Goal: Check status: Check status

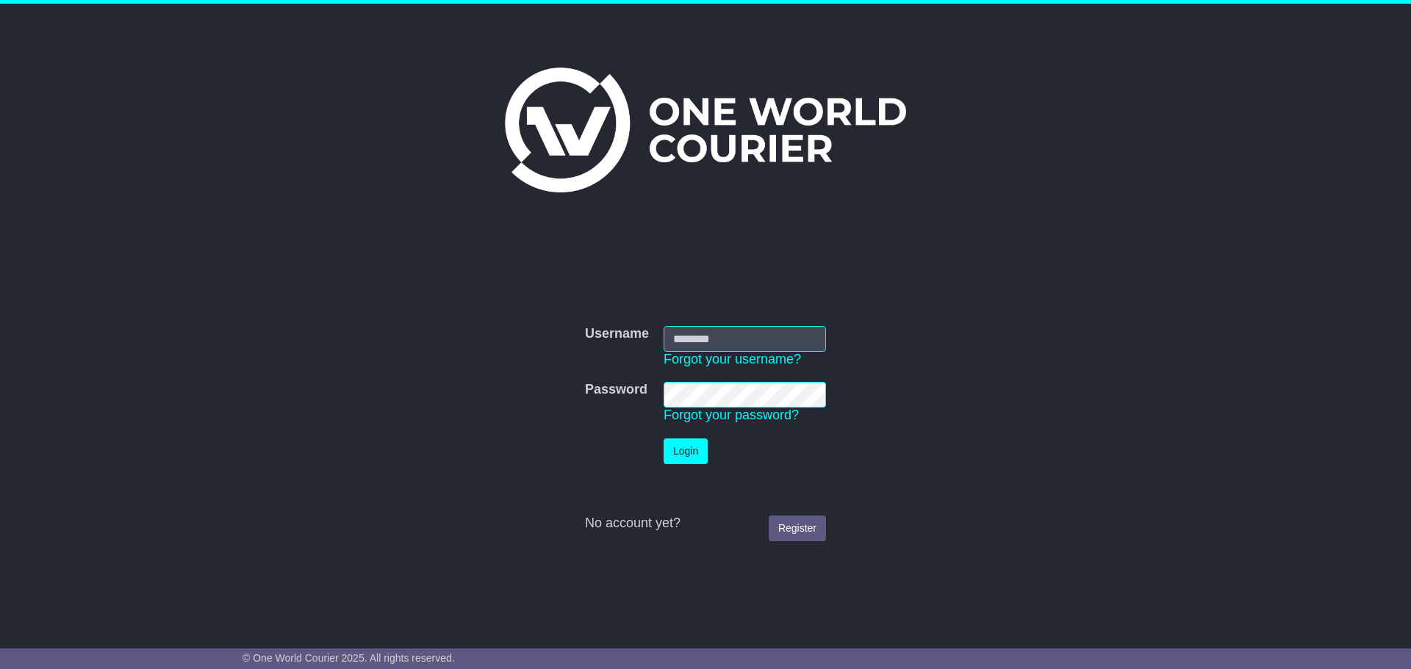
type input "**********"
click at [688, 456] on button "Login" at bounding box center [686, 452] width 44 height 26
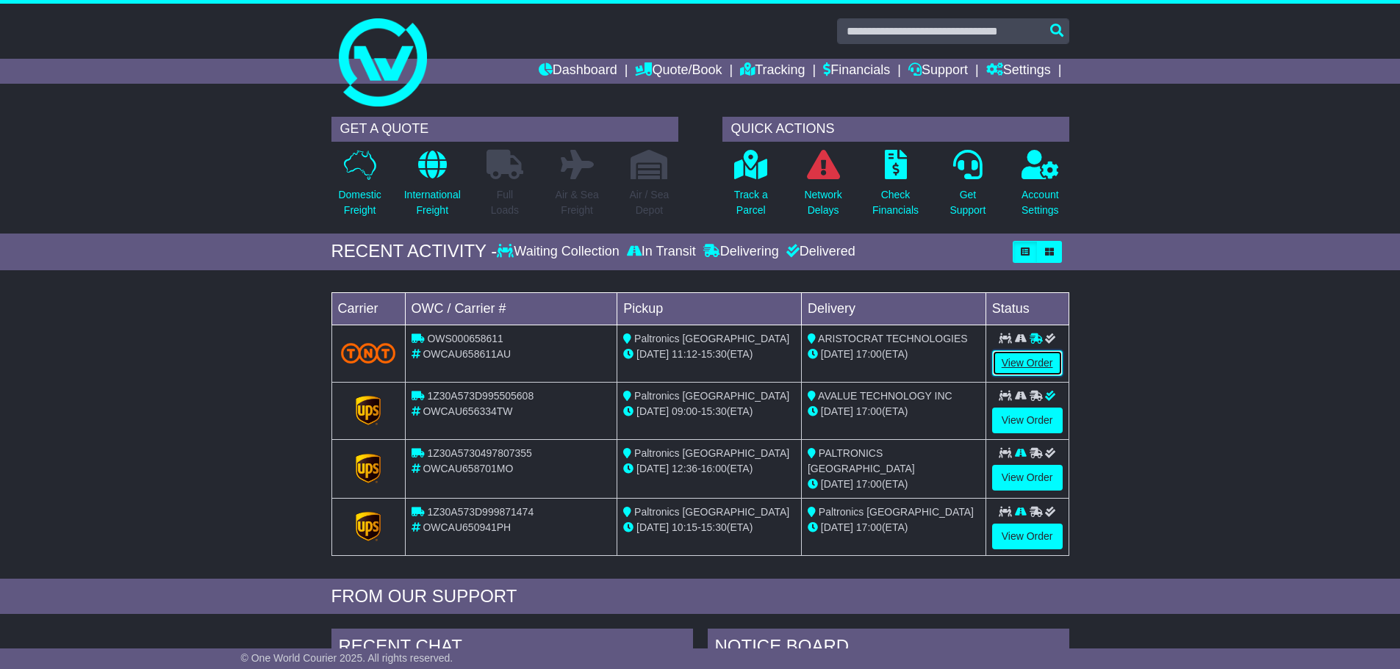
click at [1013, 363] on link "View Order" at bounding box center [1027, 363] width 71 height 26
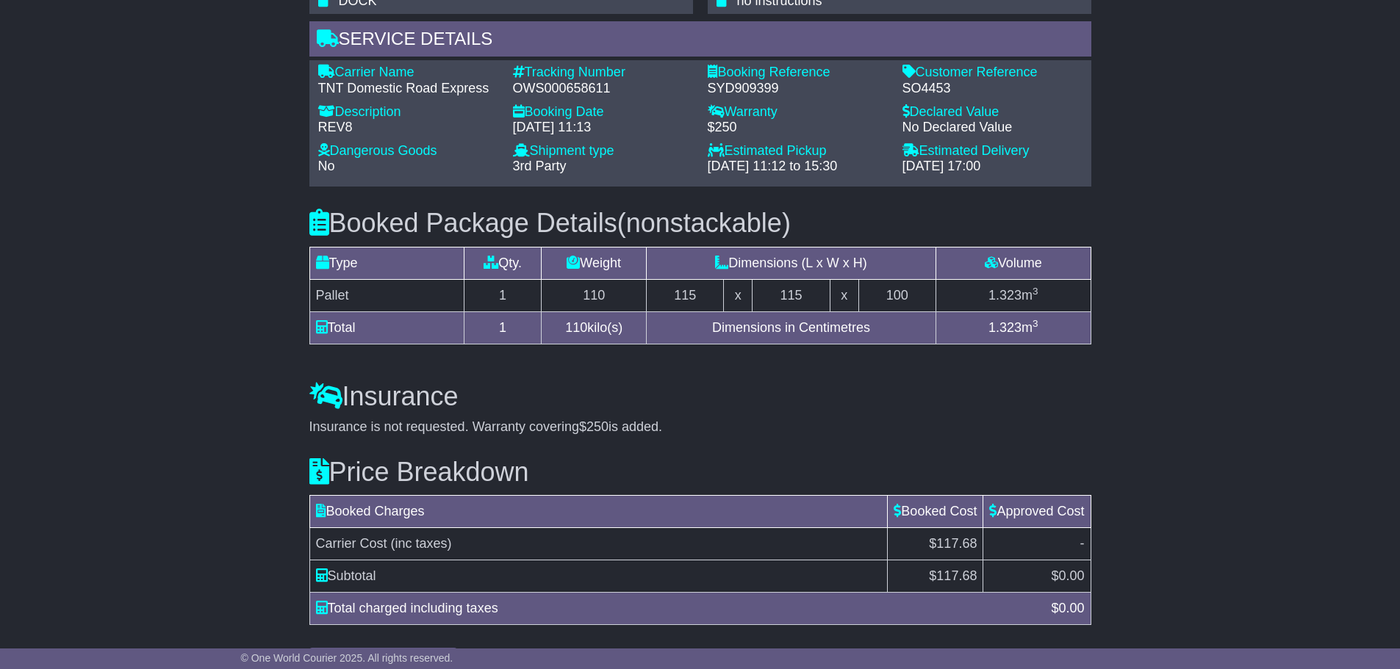
scroll to position [1029, 0]
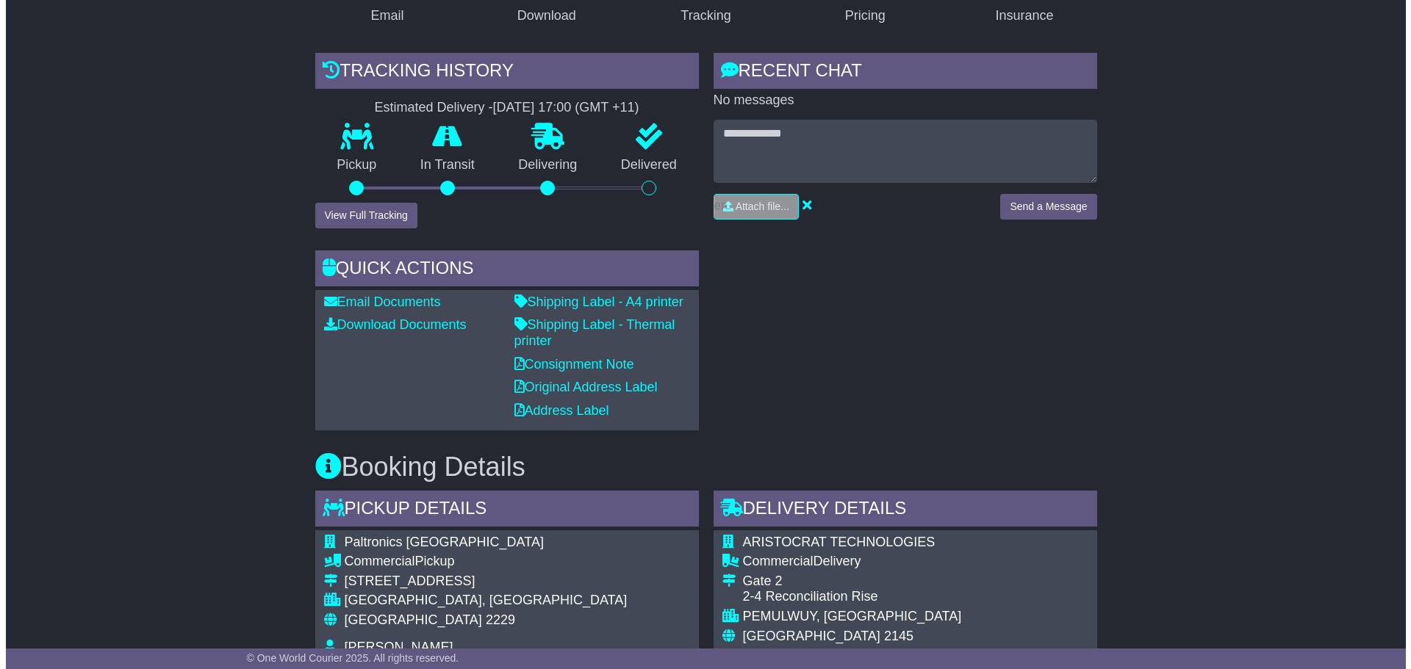
scroll to position [294, 0]
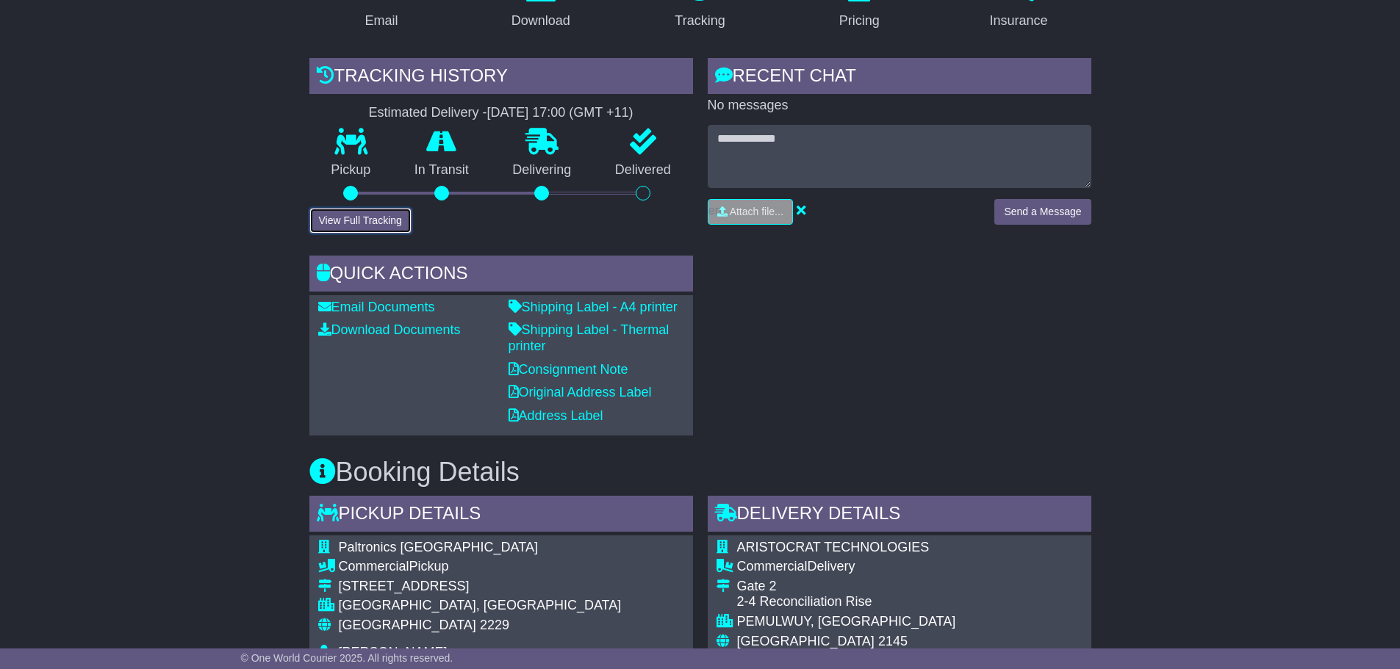
click at [361, 219] on button "View Full Tracking" at bounding box center [360, 221] width 102 height 26
